Goal: Information Seeking & Learning: Learn about a topic

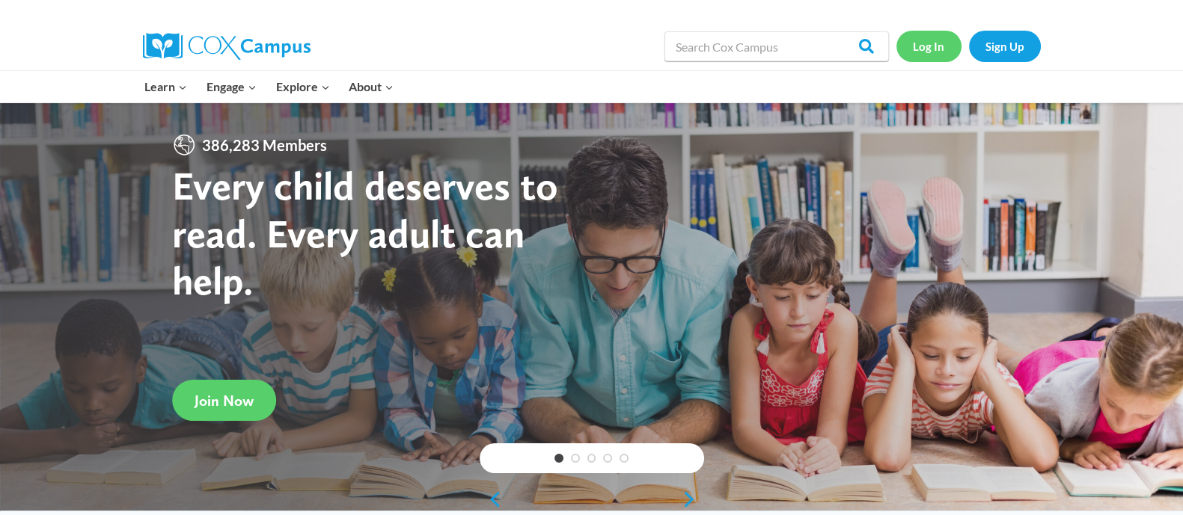
click at [931, 50] on link "Log In" at bounding box center [928, 46] width 65 height 31
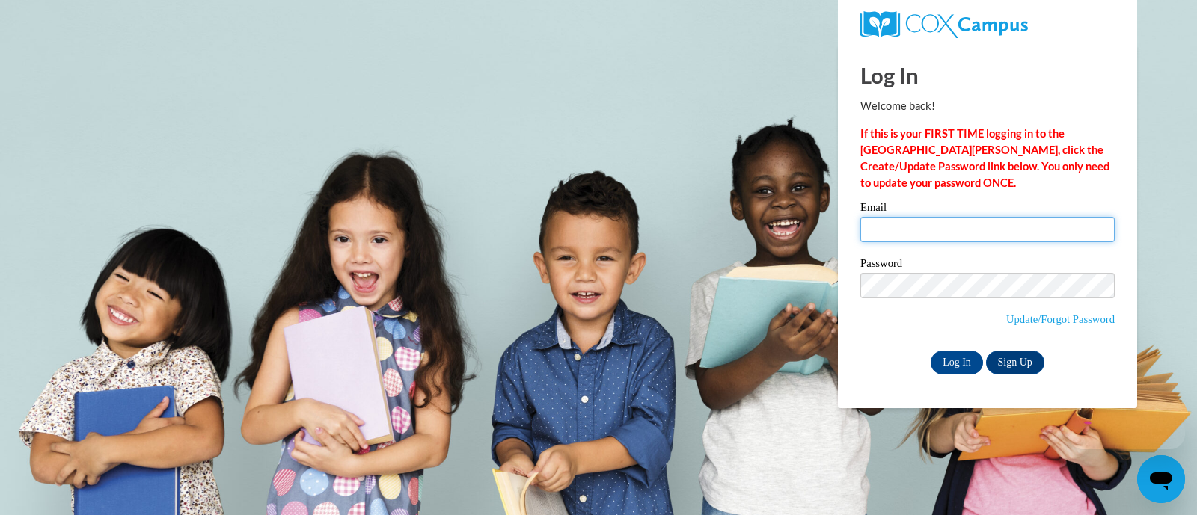
click at [898, 223] on input "Email" at bounding box center [987, 229] width 254 height 25
type input "krahnm@fortschools.org"
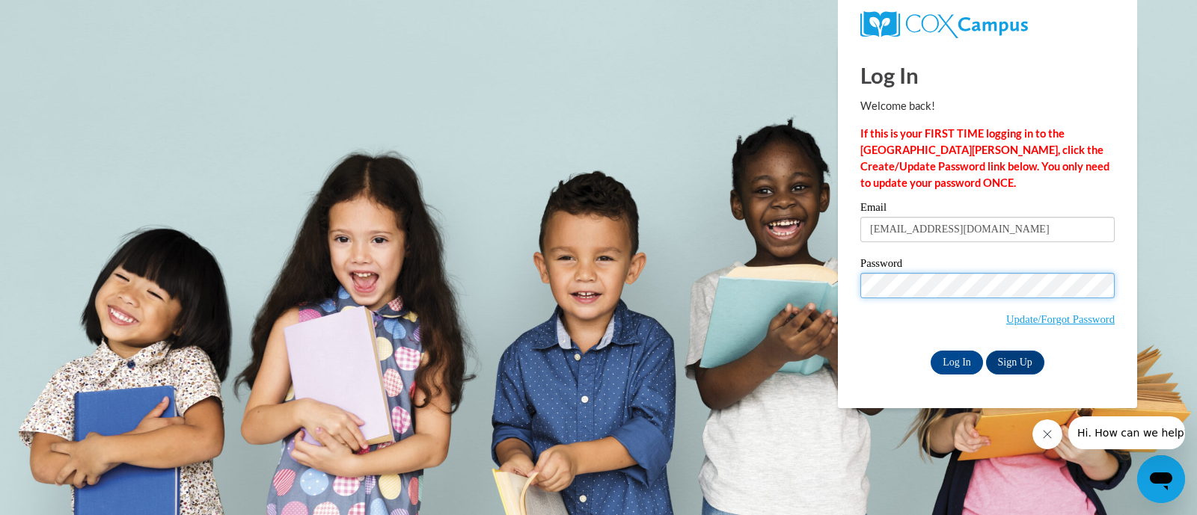
click at [931, 351] on input "Log In" at bounding box center [957, 363] width 52 height 24
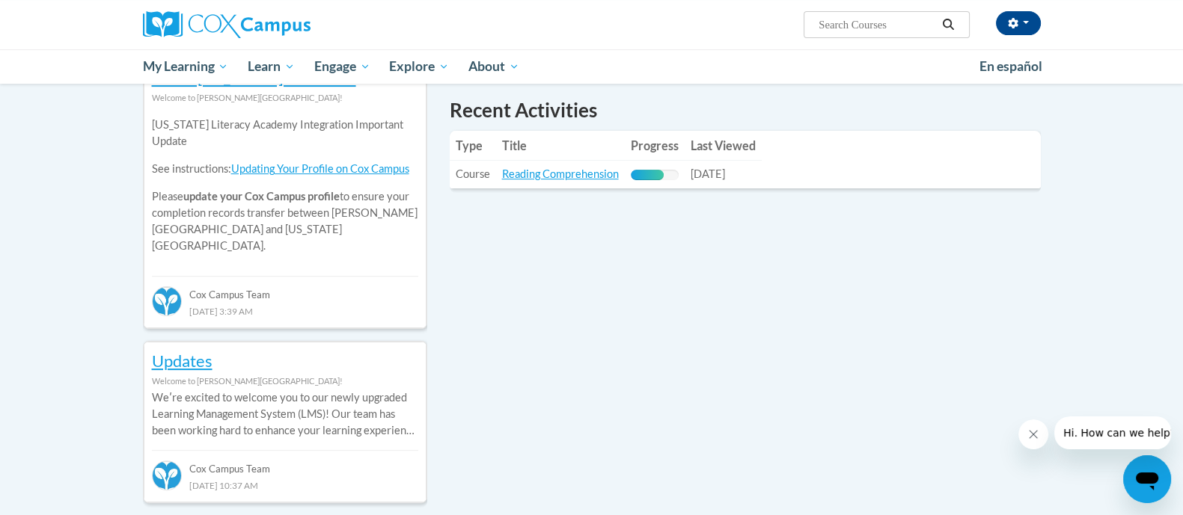
scroll to position [529, 0]
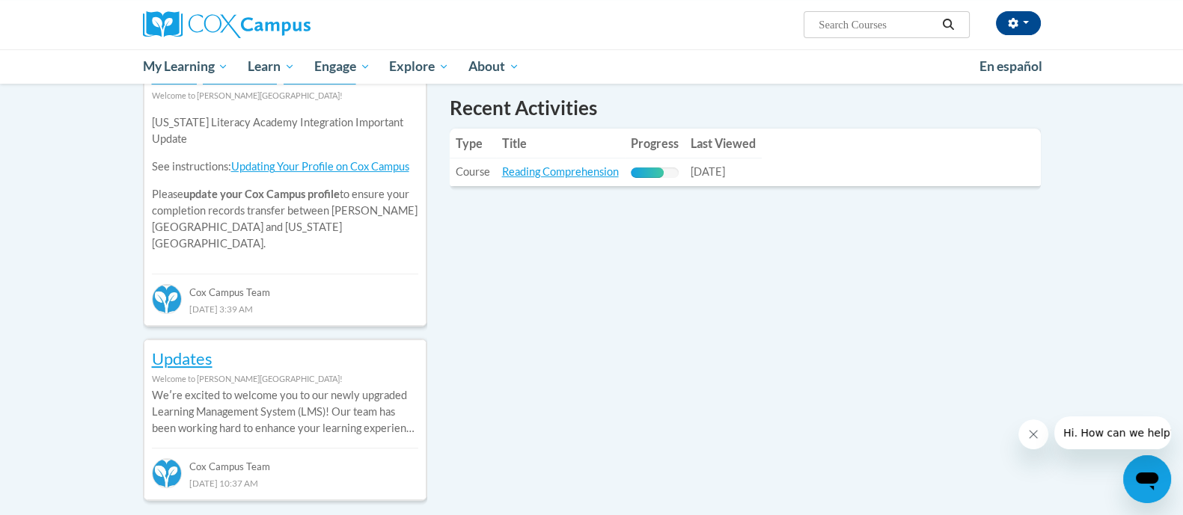
click at [727, 144] on th "Last Viewed" at bounding box center [723, 144] width 77 height 30
click at [579, 174] on link "Reading Comprehension" at bounding box center [560, 171] width 117 height 13
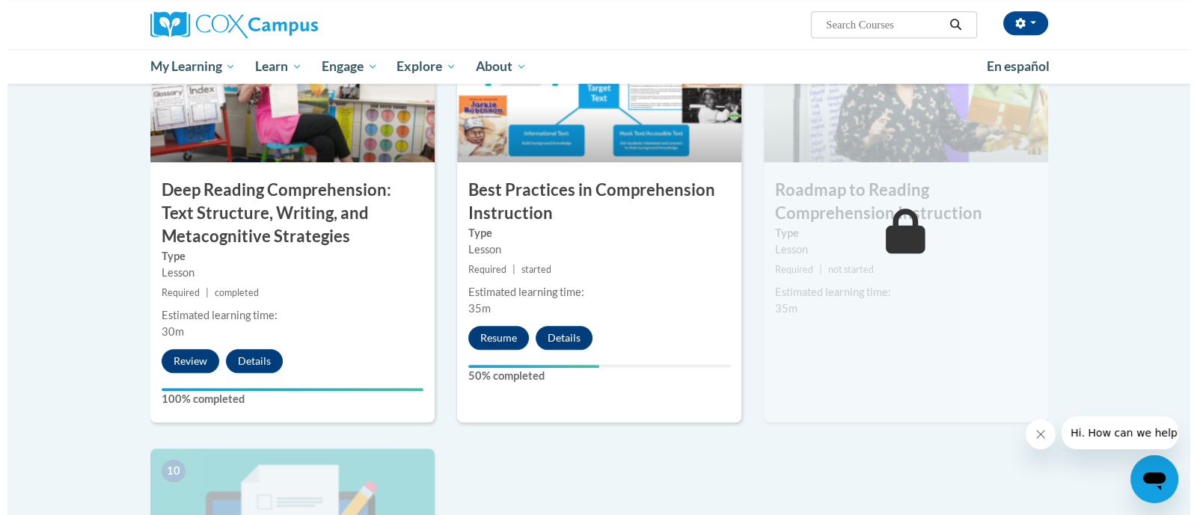
scroll to position [1205, 0]
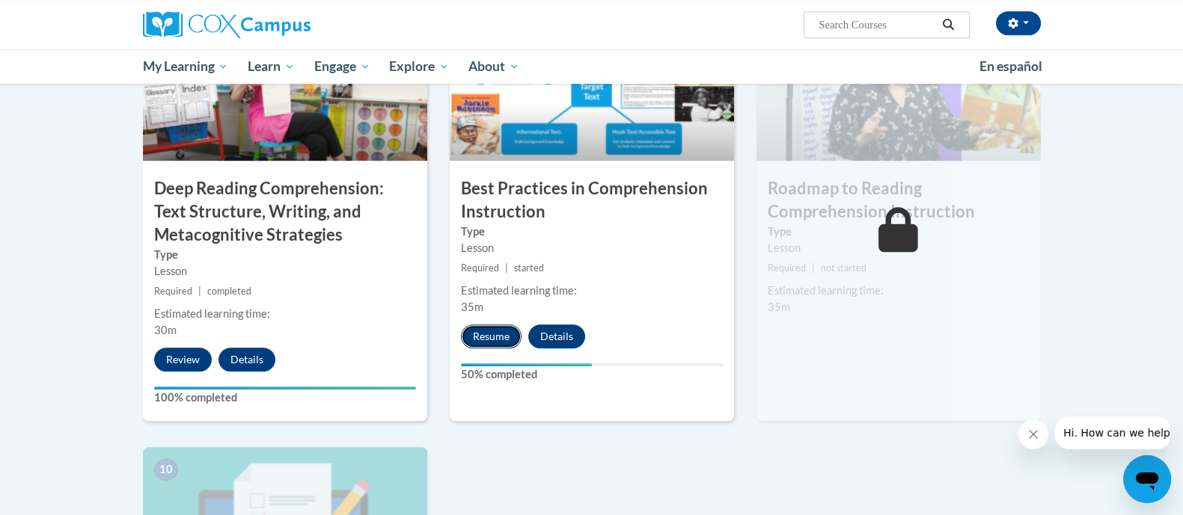
click at [498, 334] on button "Resume" at bounding box center [491, 337] width 61 height 24
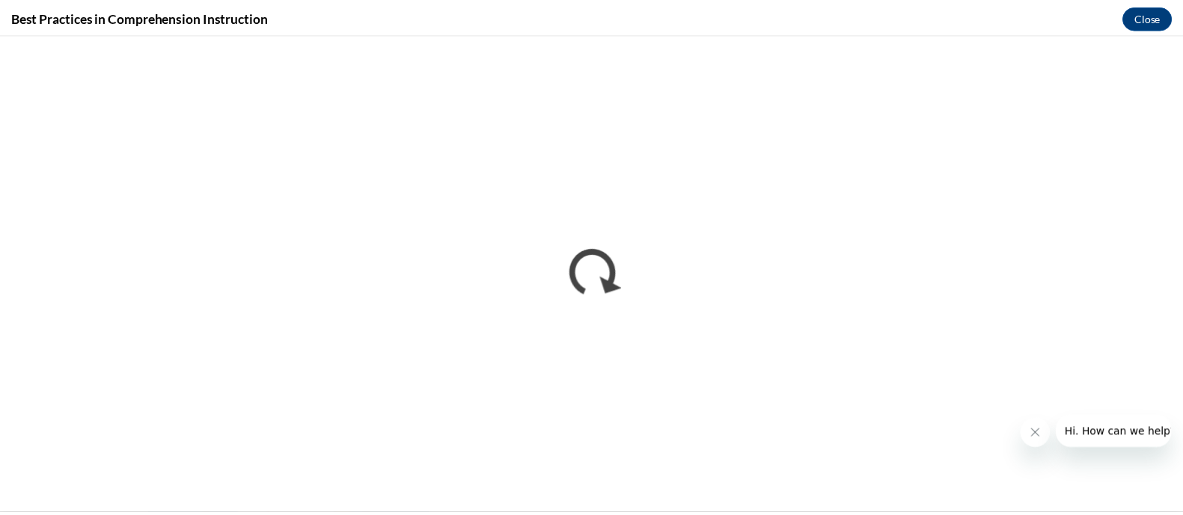
scroll to position [0, 0]
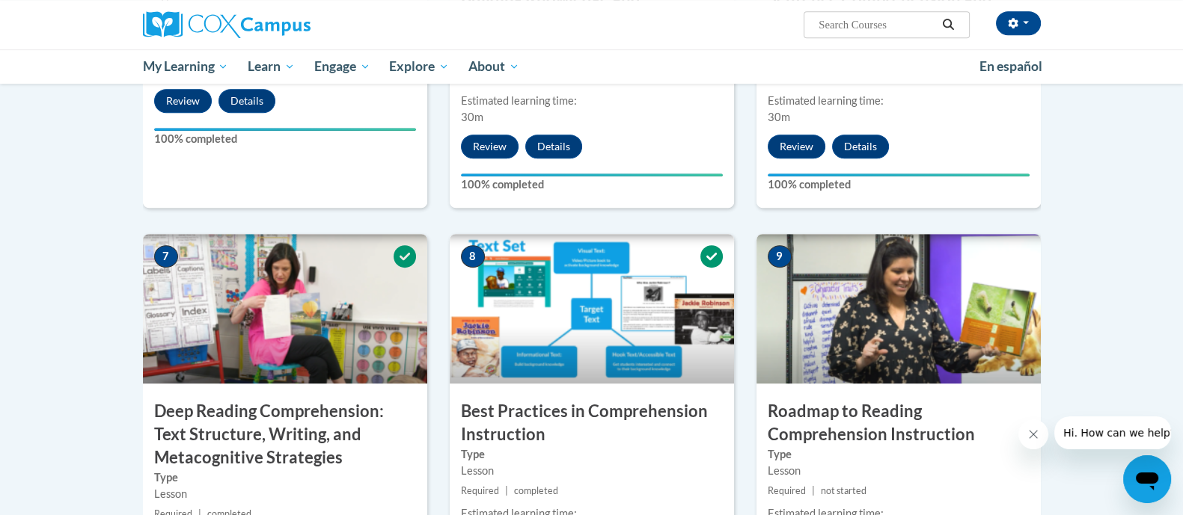
scroll to position [979, 0]
